Goal: Transaction & Acquisition: Purchase product/service

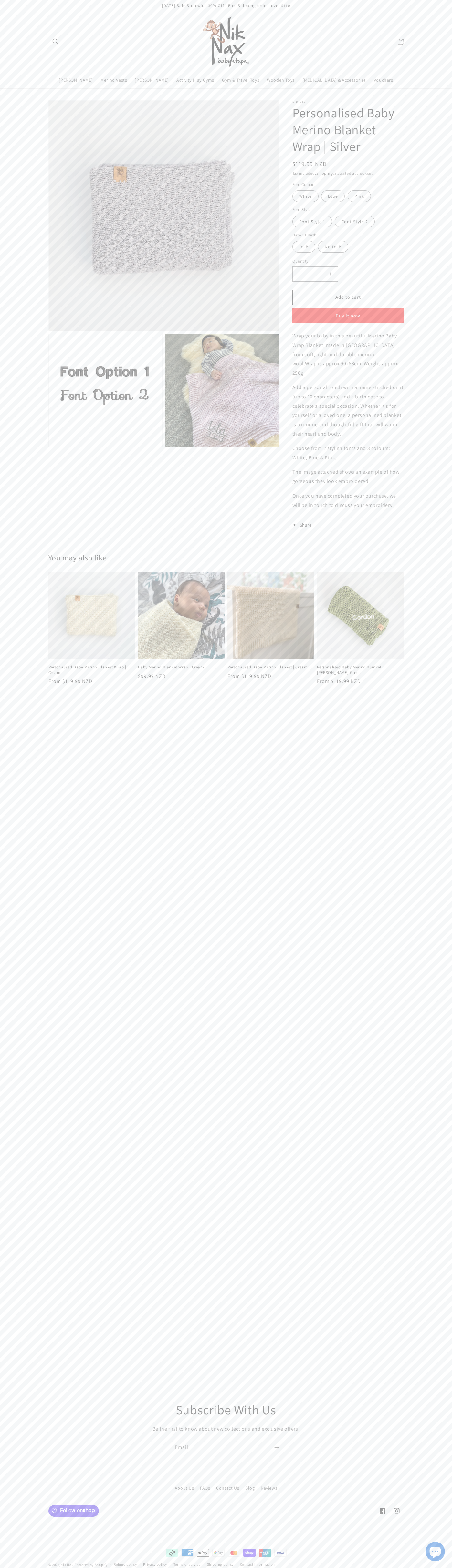
click at [226, 1483] on link "Contact Us" at bounding box center [228, 1488] width 23 height 12
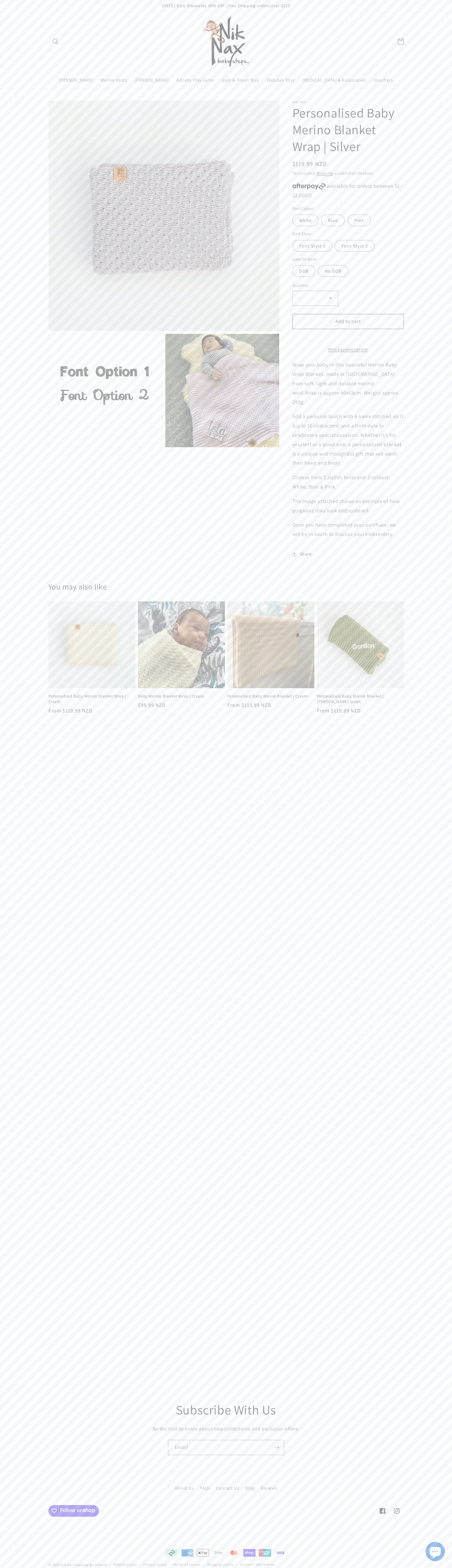
click at [348, 321] on button "Add to cart" at bounding box center [348, 321] width 111 height 15
click at [347, 187] on button "Check out" at bounding box center [347, 187] width 96 height 15
